Goal: Task Accomplishment & Management: Manage account settings

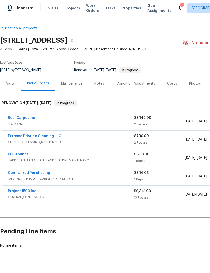
click at [12, 119] on link "Redi Carpet Inc" at bounding box center [21, 118] width 27 height 4
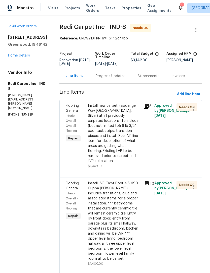
click at [107, 78] on div "Progress Updates" at bounding box center [110, 76] width 30 height 5
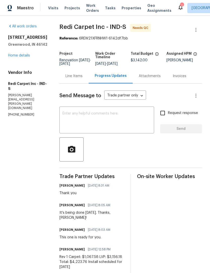
click at [16, 56] on link "Home details" at bounding box center [19, 56] width 22 height 4
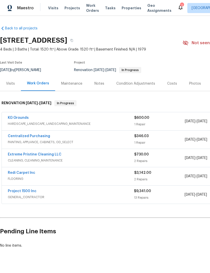
click at [11, 119] on link "KG Grounds" at bounding box center [18, 118] width 21 height 4
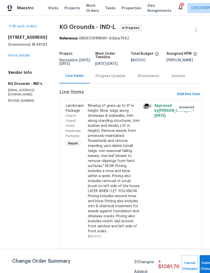
click at [117, 78] on div "Progress Updates" at bounding box center [110, 76] width 30 height 5
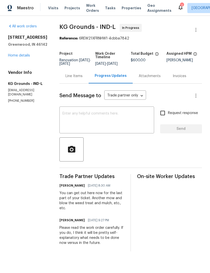
click at [15, 57] on link "Home details" at bounding box center [19, 56] width 22 height 4
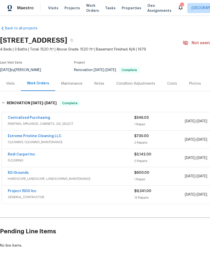
click at [12, 155] on link "Redi Carpet Inc" at bounding box center [21, 155] width 27 height 4
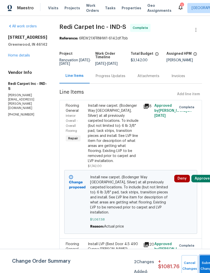
click at [204, 265] on button "Submit Changes" at bounding box center [207, 266] width 16 height 22
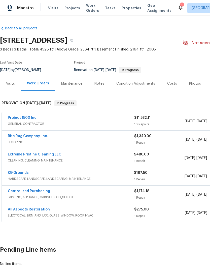
click at [17, 119] on link "Project 1500 Inc" at bounding box center [22, 118] width 29 height 4
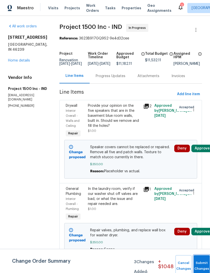
click at [196, 264] on button "Submit Changes" at bounding box center [201, 266] width 16 height 22
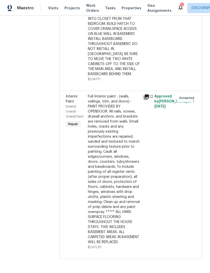
scroll to position [852, 0]
click at [132, 8] on span "Properties" at bounding box center [131, 8] width 20 height 5
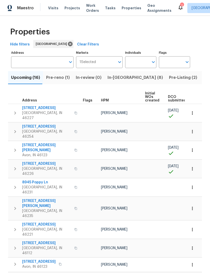
click at [50, 7] on span "Visits" at bounding box center [53, 8] width 10 height 5
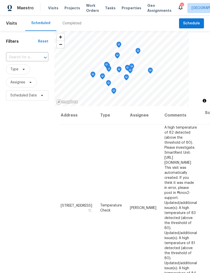
click at [15, 58] on input "text" at bounding box center [20, 58] width 28 height 8
type input "sandy forge"
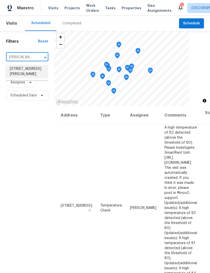
click at [17, 72] on li "5210 Sandy Forge Dr, Indianapolis, IN 46221" at bounding box center [27, 72] width 42 height 14
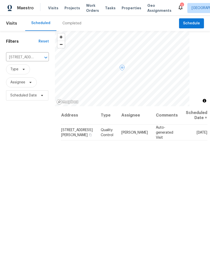
click at [0, 0] on icon at bounding box center [0, 0] width 0 height 0
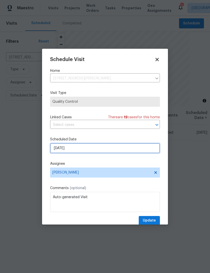
click at [55, 150] on input "[DATE]" at bounding box center [105, 148] width 110 height 10
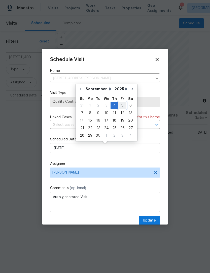
click at [120, 107] on div "5" at bounding box center [122, 105] width 8 height 7
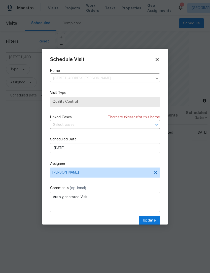
type input "9/5/2025"
click at [153, 222] on span "Update" at bounding box center [148, 221] width 13 height 6
